Goal: Transaction & Acquisition: Purchase product/service

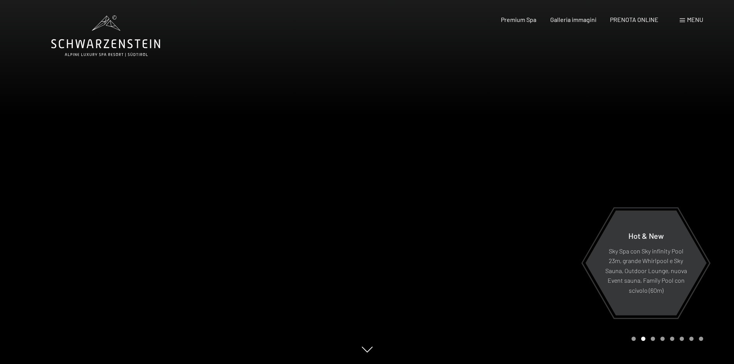
click at [695, 20] on span "Menu" at bounding box center [695, 19] width 16 height 7
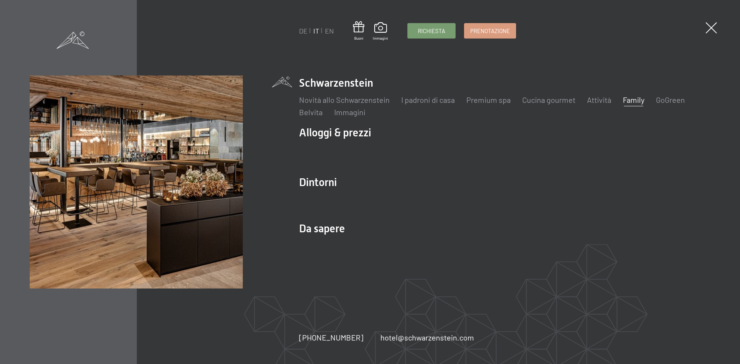
click at [639, 102] on link "Family" at bounding box center [634, 99] width 22 height 9
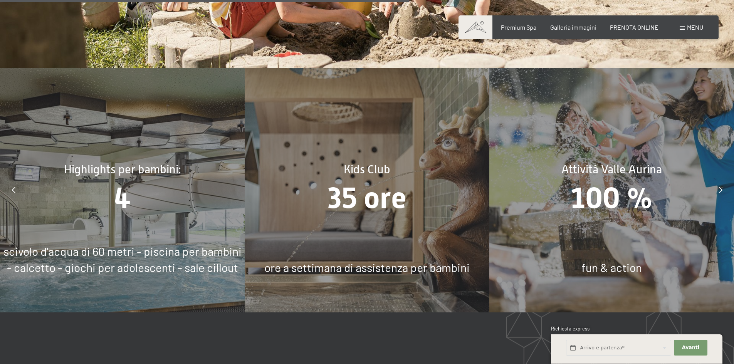
scroll to position [3650, 0]
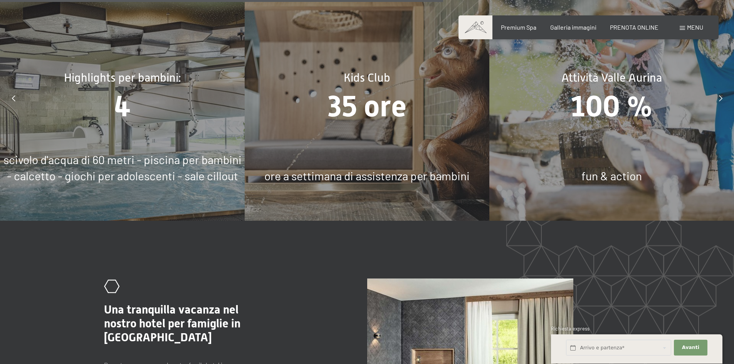
click at [617, 115] on span "100 %" at bounding box center [612, 106] width 82 height 34
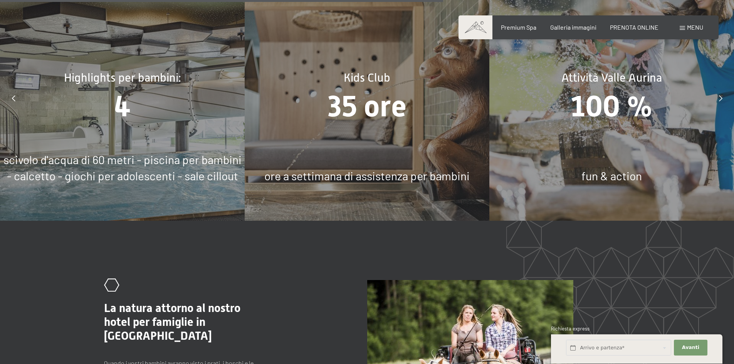
click at [613, 178] on span "fun & action" at bounding box center [612, 176] width 61 height 14
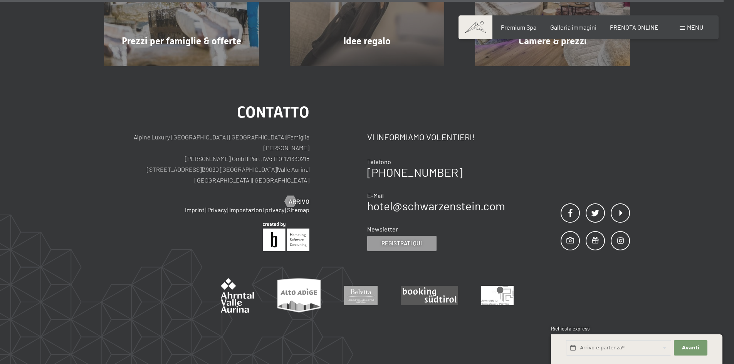
scroll to position [5992, 0]
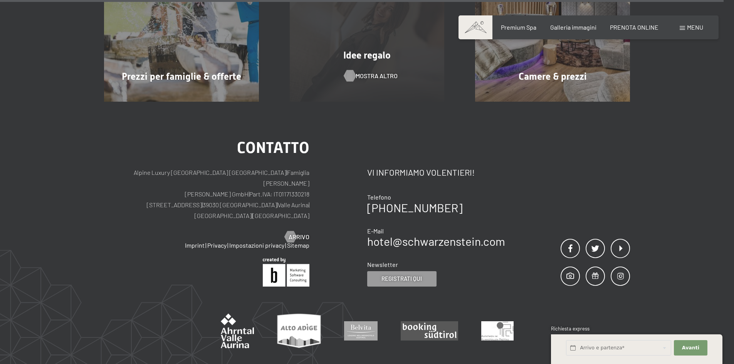
click at [375, 72] on span "mostra altro" at bounding box center [377, 76] width 42 height 8
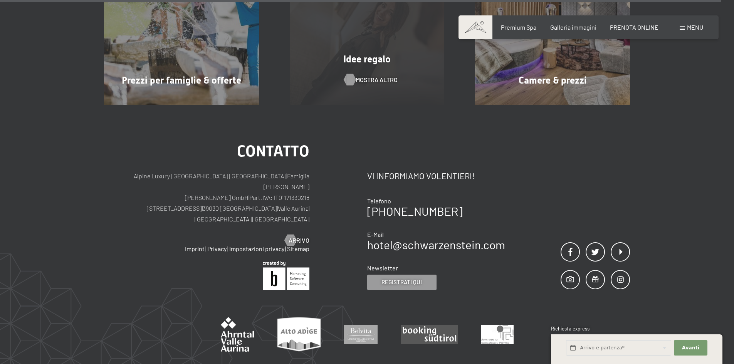
scroll to position [5969, 0]
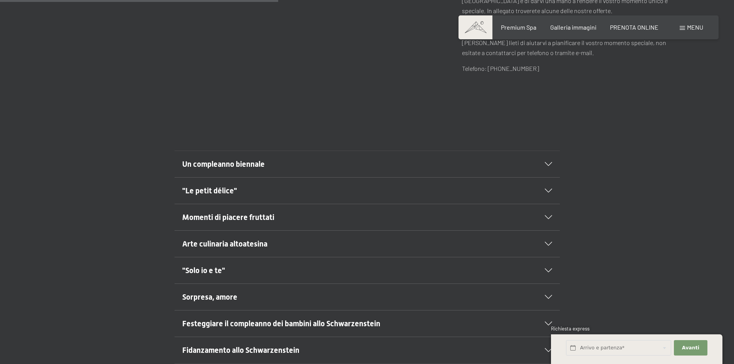
scroll to position [383, 0]
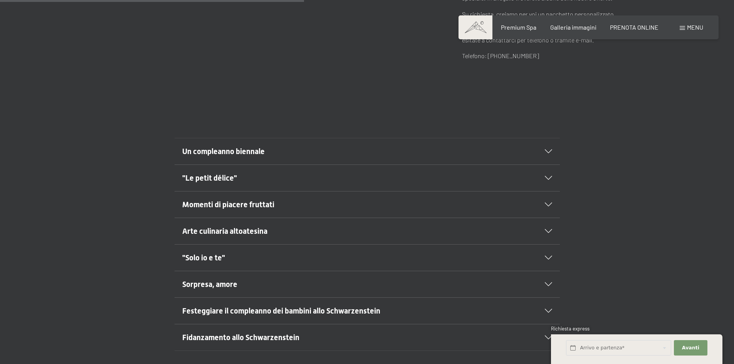
click at [547, 151] on icon at bounding box center [548, 152] width 7 height 4
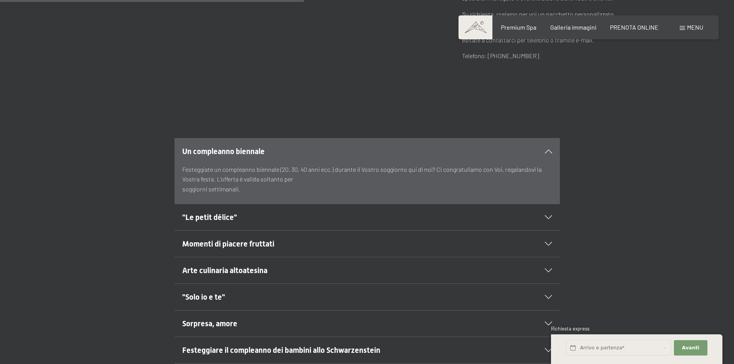
click at [547, 150] on icon at bounding box center [548, 152] width 7 height 4
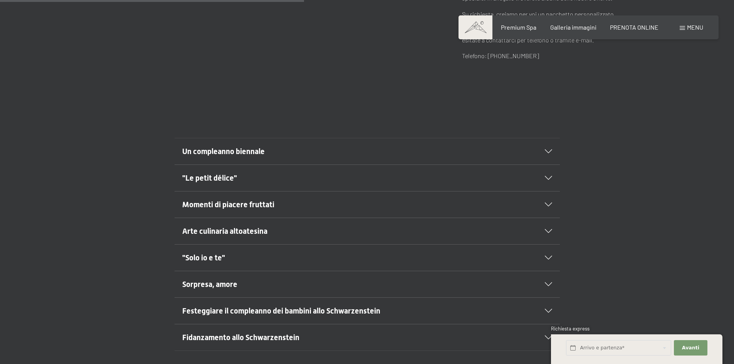
click at [547, 230] on icon at bounding box center [548, 231] width 7 height 4
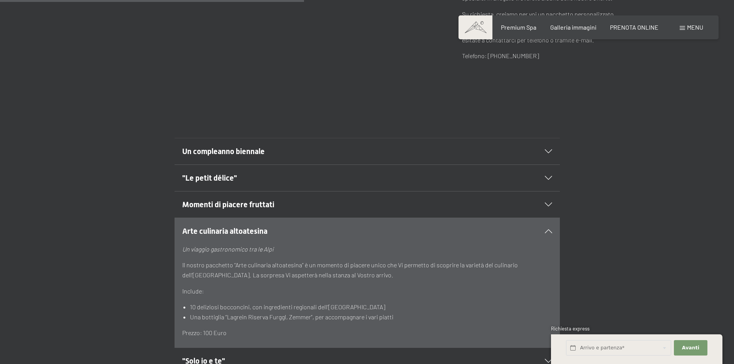
click at [551, 224] on div "Arte culinaria altoatesina" at bounding box center [367, 231] width 370 height 26
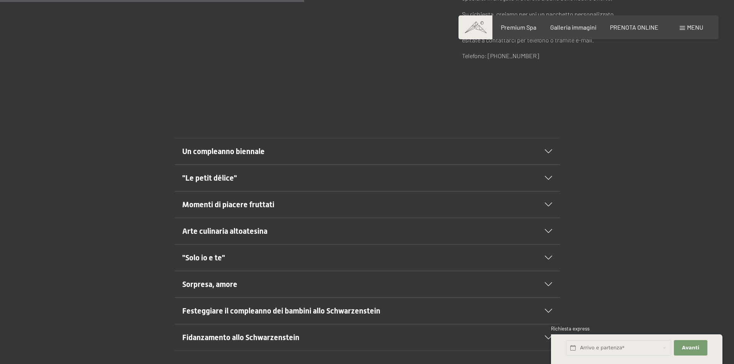
click at [546, 311] on icon at bounding box center [548, 311] width 7 height 4
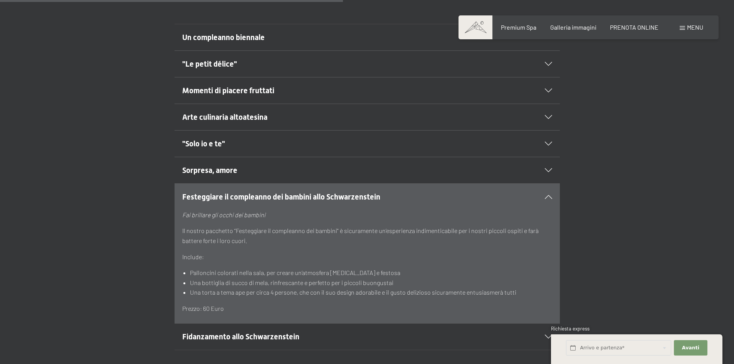
scroll to position [561, 0]
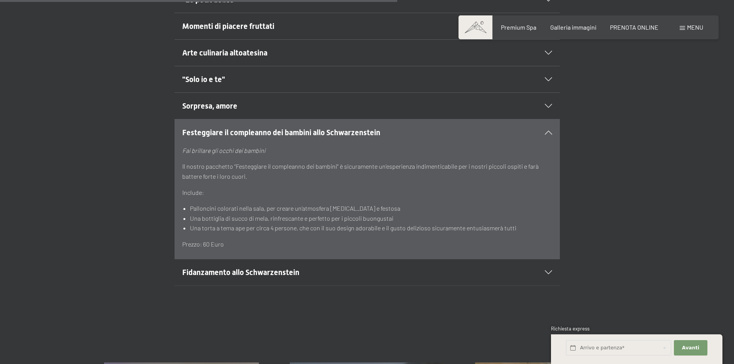
click at [548, 132] on icon at bounding box center [548, 133] width 7 height 4
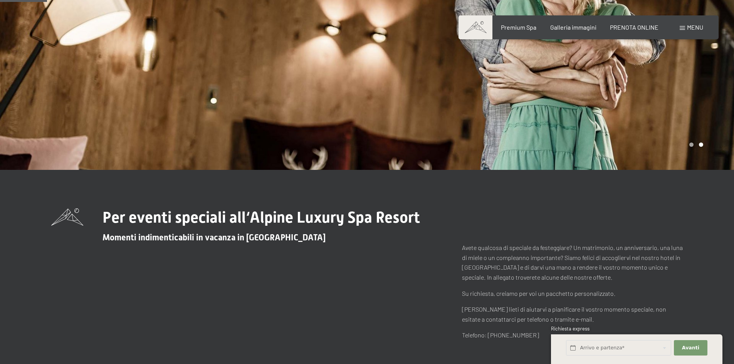
scroll to position [0, 0]
